Goal: Task Accomplishment & Management: Use online tool/utility

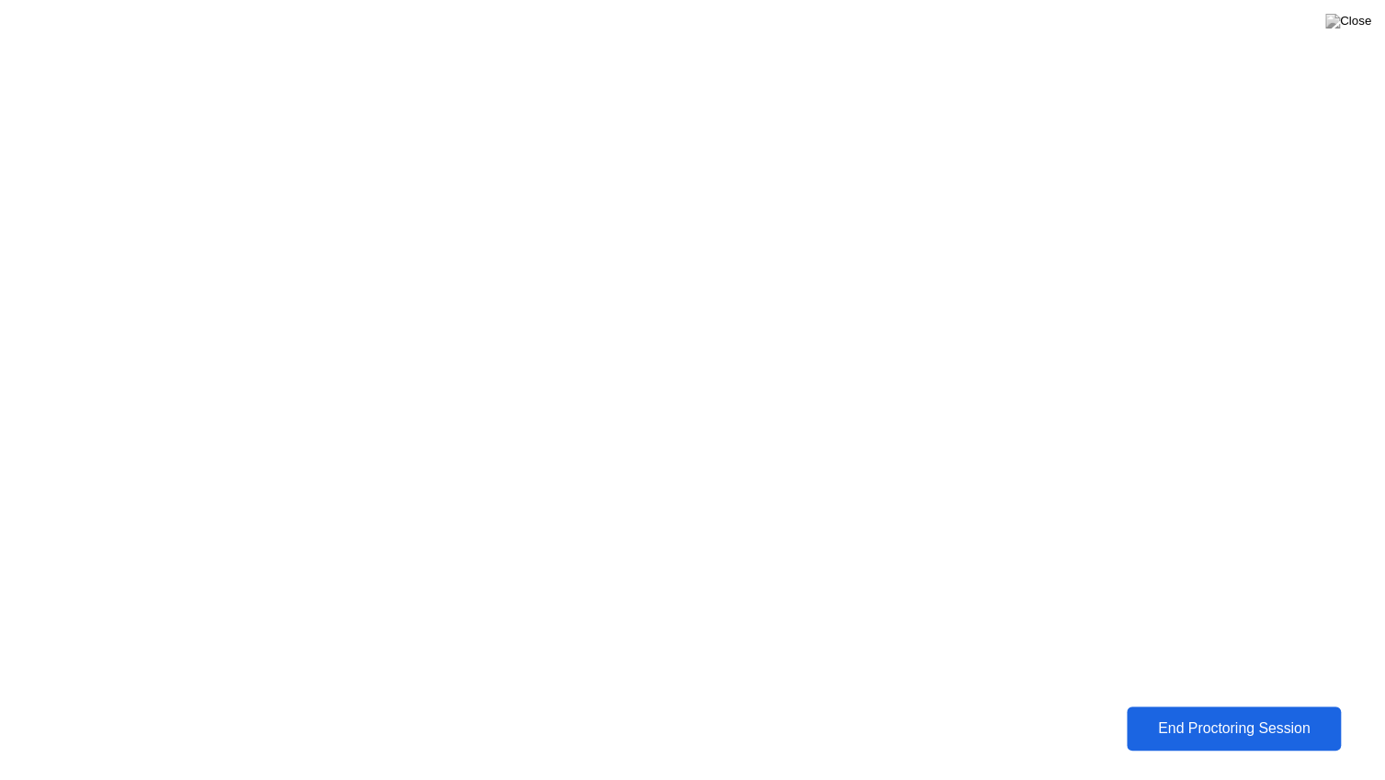
click at [1250, 720] on div "End Proctoring Session" at bounding box center [1233, 728] width 203 height 17
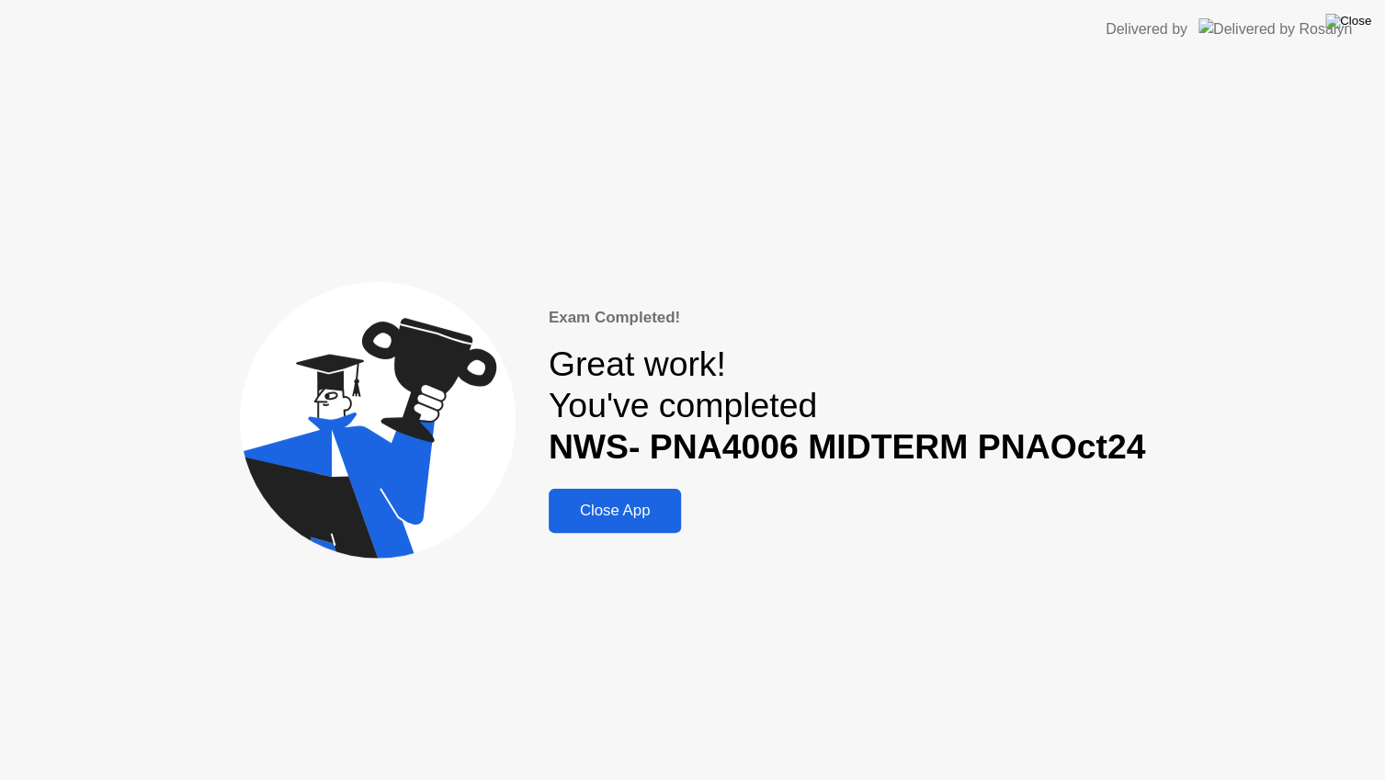
click at [1369, 22] on img at bounding box center [1348, 21] width 46 height 15
